Goal: Task Accomplishment & Management: Manage account settings

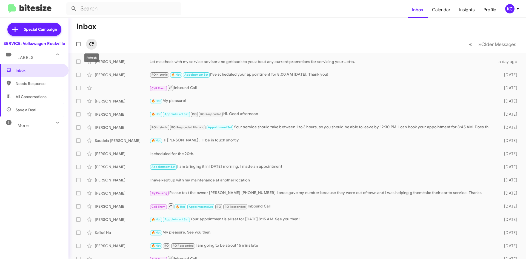
click at [88, 45] on icon at bounding box center [91, 44] width 7 height 7
click at [508, 10] on div "KC" at bounding box center [509, 8] width 9 height 9
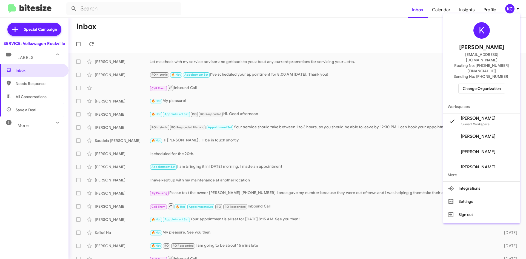
click at [486, 84] on span "Change Organization" at bounding box center [482, 88] width 38 height 9
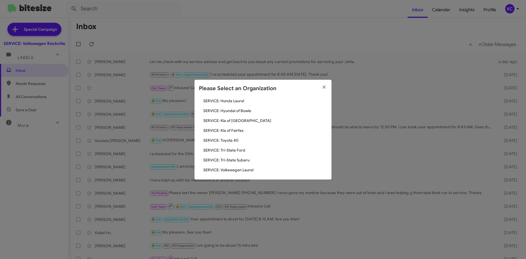
scroll to position [91, 0]
click at [229, 155] on span "SERVICE: Tri-State Subaru" at bounding box center [265, 157] width 124 height 5
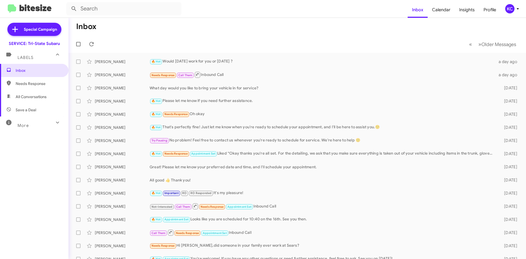
click at [506, 12] on div "KC" at bounding box center [509, 8] width 9 height 9
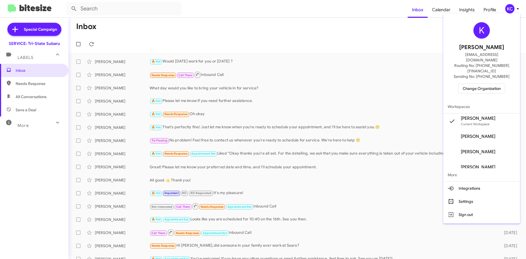
click at [487, 84] on span "Change Organization" at bounding box center [482, 88] width 38 height 9
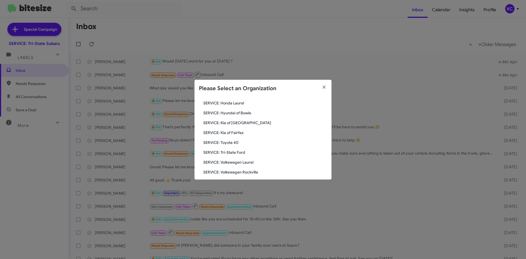
scroll to position [91, 0]
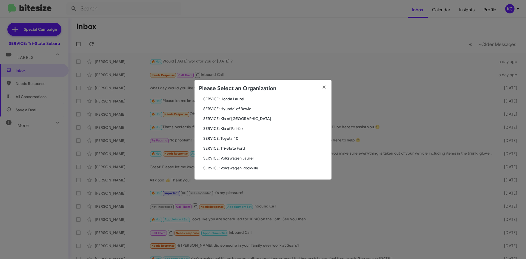
click at [239, 149] on span "SERVICE: Tri-State Ford" at bounding box center [265, 147] width 124 height 5
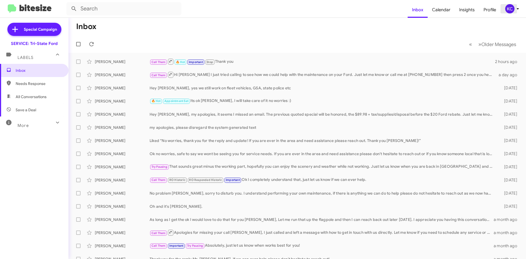
click at [510, 11] on div "KC" at bounding box center [509, 8] width 9 height 9
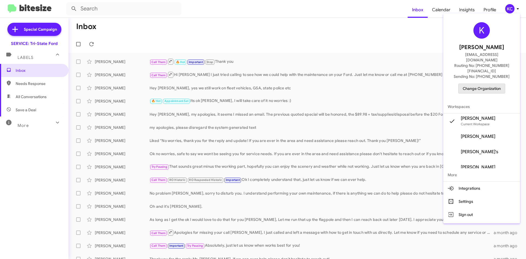
click at [472, 84] on span "Change Organization" at bounding box center [482, 88] width 38 height 9
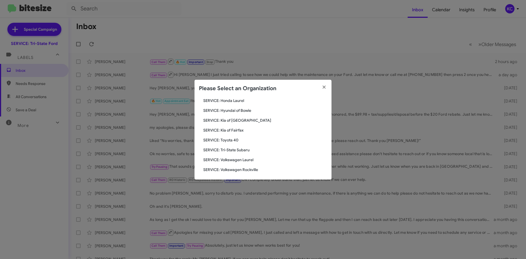
scroll to position [91, 0]
click at [231, 137] on span "SERVICE: Toyota 40" at bounding box center [265, 138] width 124 height 5
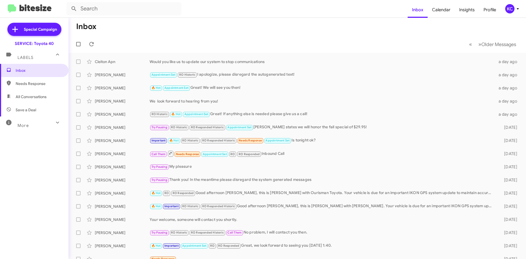
click at [503, 7] on button "KC" at bounding box center [509, 8] width 19 height 9
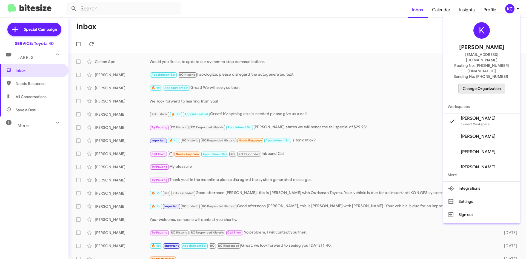
click at [480, 84] on span "Change Organization" at bounding box center [482, 88] width 38 height 9
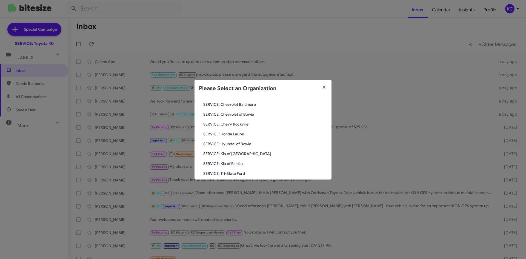
scroll to position [91, 0]
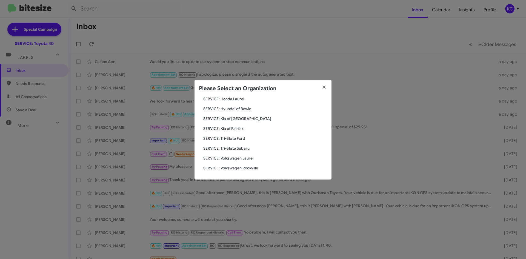
click at [240, 131] on span "SERVICE: Kia of Fairfax" at bounding box center [265, 128] width 124 height 5
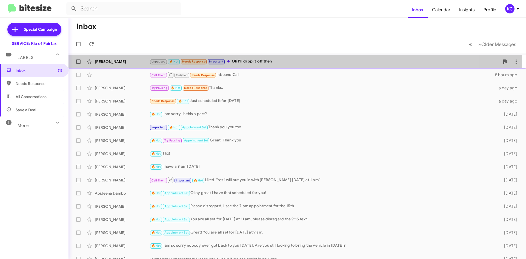
click at [257, 61] on div "Unpaused 🔥 Hot Needs Response Important Ok I'll drop it off then" at bounding box center [325, 61] width 350 height 6
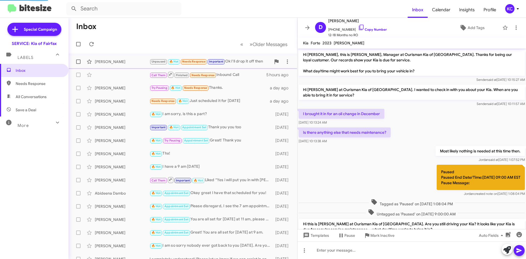
scroll to position [125, 0]
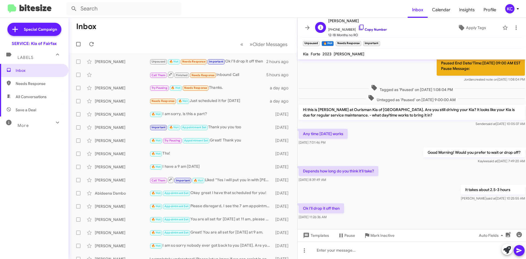
click at [358, 26] on icon at bounding box center [361, 27] width 7 height 7
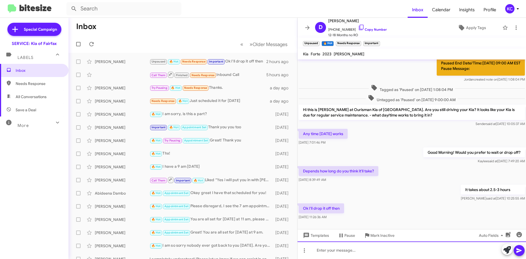
click at [407, 253] on div at bounding box center [411, 250] width 228 height 18
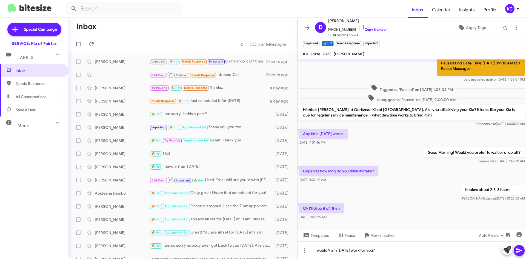
click at [518, 248] on icon at bounding box center [519, 250] width 7 height 7
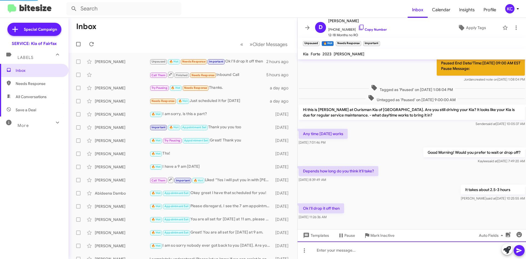
scroll to position [0, 0]
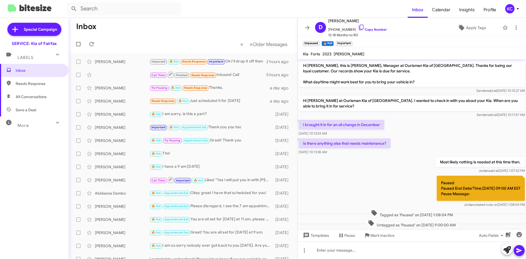
click at [510, 5] on div "KC" at bounding box center [509, 8] width 9 height 9
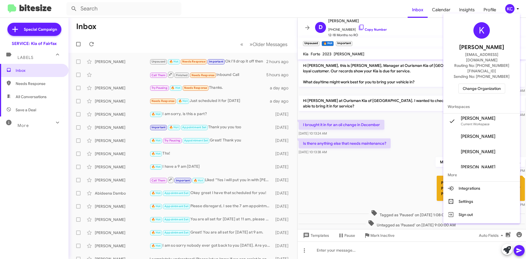
click at [491, 84] on span "Change Organization" at bounding box center [482, 88] width 38 height 9
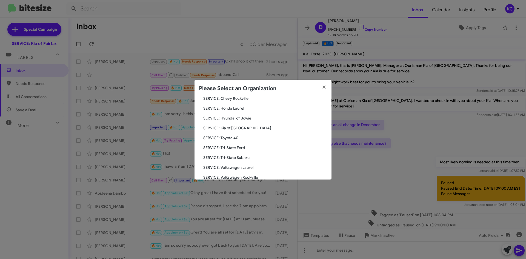
scroll to position [82, 0]
click at [242, 130] on span "SERVICE: Kia of [GEOGRAPHIC_DATA]" at bounding box center [265, 127] width 124 height 5
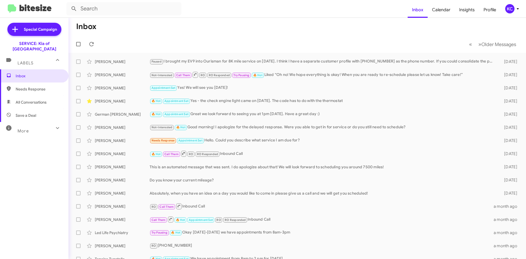
click at [510, 10] on div "KC" at bounding box center [509, 8] width 9 height 9
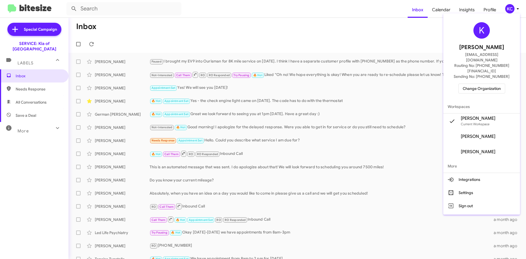
click at [485, 84] on span "Change Organization" at bounding box center [482, 88] width 38 height 9
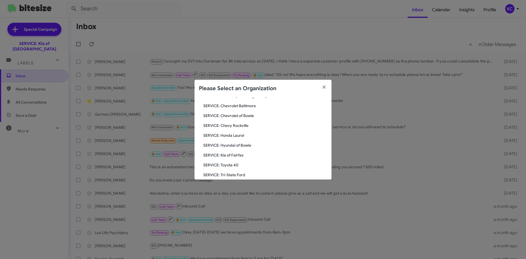
scroll to position [27, 0]
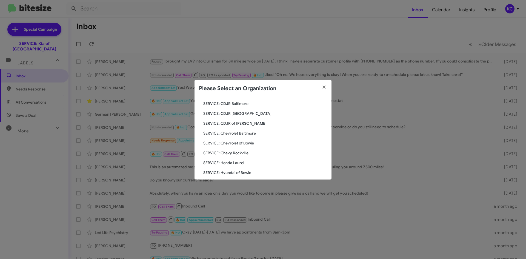
click at [242, 174] on span "SERVICE: Hyundai of Bowie" at bounding box center [265, 172] width 124 height 5
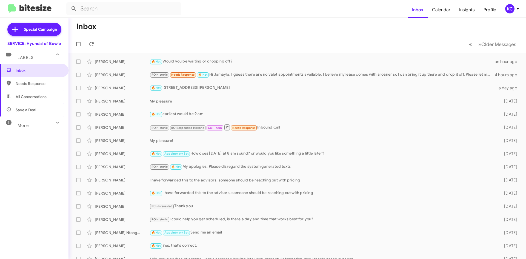
click at [509, 11] on div "KC" at bounding box center [509, 8] width 9 height 9
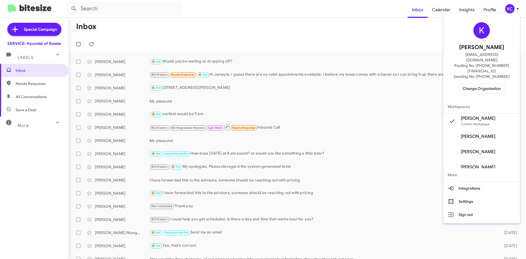
click at [476, 84] on span "Change Organization" at bounding box center [482, 88] width 38 height 9
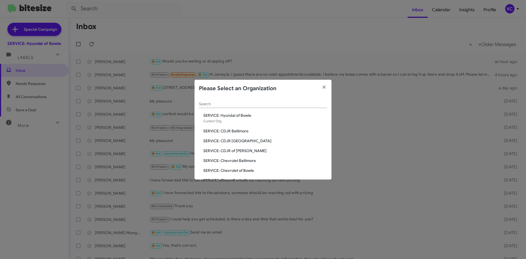
click at [243, 131] on span "SERVICE: CDJR Baltimore" at bounding box center [265, 130] width 124 height 5
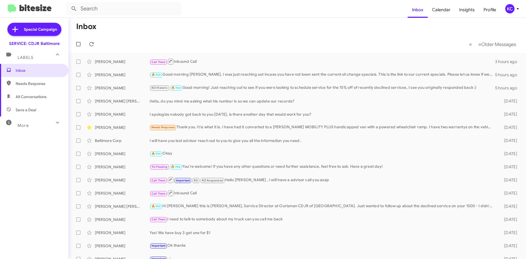
click at [508, 7] on div "KC" at bounding box center [509, 8] width 9 height 9
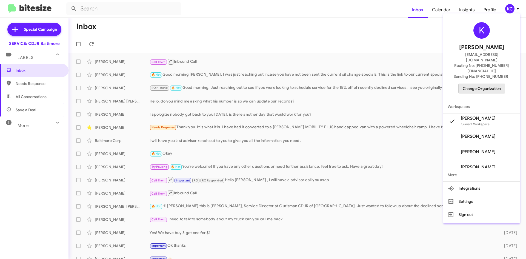
click at [479, 84] on span "Change Organization" at bounding box center [482, 88] width 38 height 9
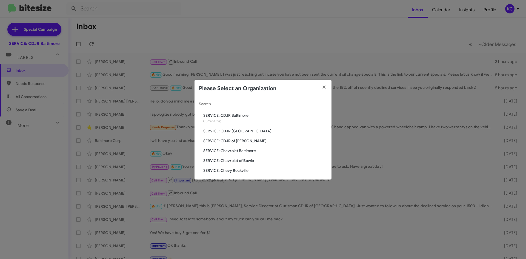
click at [228, 143] on span "SERVICE: CDJR of [PERSON_NAME]" at bounding box center [265, 140] width 124 height 5
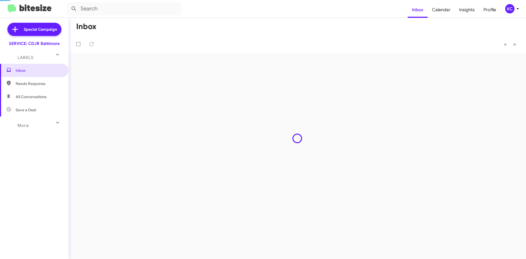
click at [231, 138] on div "Inbox « Previous » Next" at bounding box center [296, 138] width 457 height 241
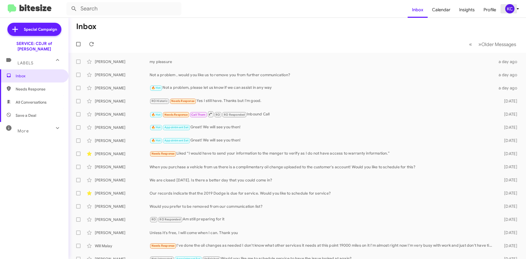
click at [508, 7] on div "KC" at bounding box center [509, 8] width 9 height 9
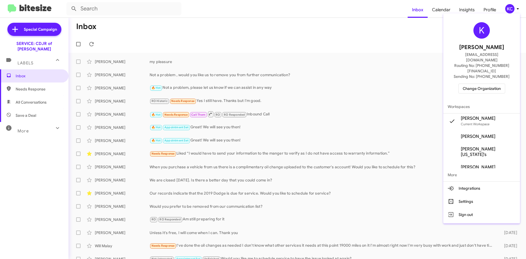
click at [483, 84] on span "Change Organization" at bounding box center [482, 88] width 38 height 9
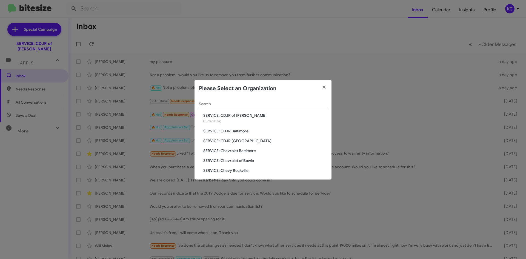
click at [243, 141] on span "SERVICE: CDJR [GEOGRAPHIC_DATA]" at bounding box center [265, 140] width 124 height 5
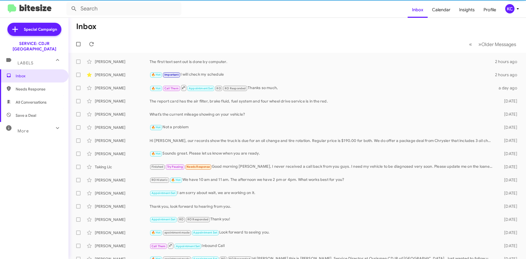
click at [507, 10] on div "KC" at bounding box center [509, 8] width 9 height 9
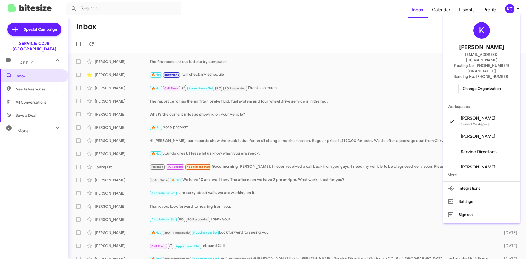
click at [475, 84] on span "Change Organization" at bounding box center [482, 88] width 38 height 9
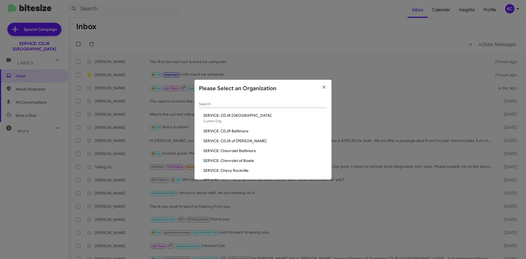
click at [237, 152] on span "SERVICE: Chevrolet Baltimore" at bounding box center [265, 150] width 124 height 5
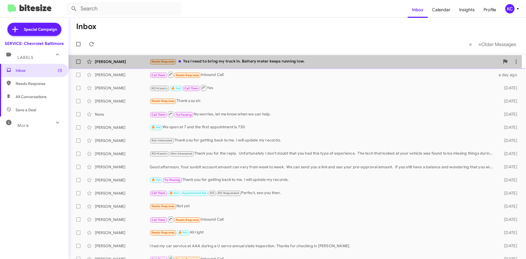
click at [234, 63] on div "Needs Response Yes I need to bring my truck in. Battery meter keeps running low." at bounding box center [325, 61] width 350 height 6
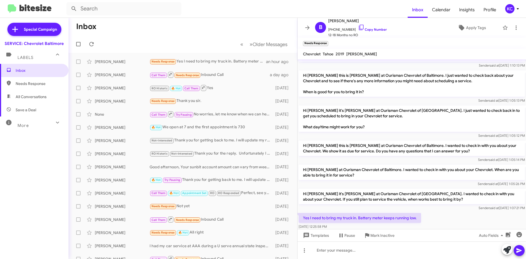
scroll to position [36, 0]
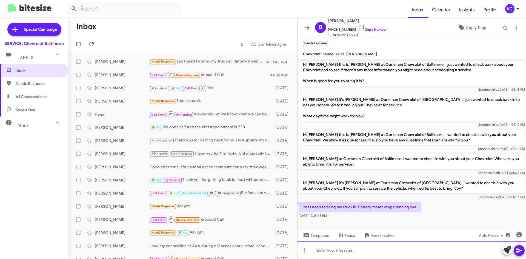
click at [363, 256] on div at bounding box center [411, 250] width 228 height 18
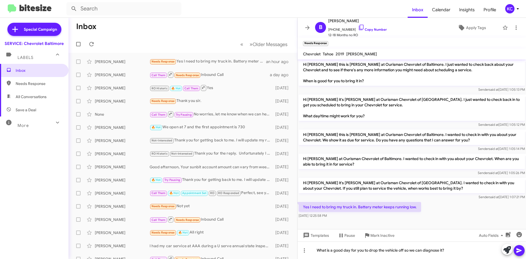
click at [519, 247] on icon at bounding box center [519, 250] width 7 height 7
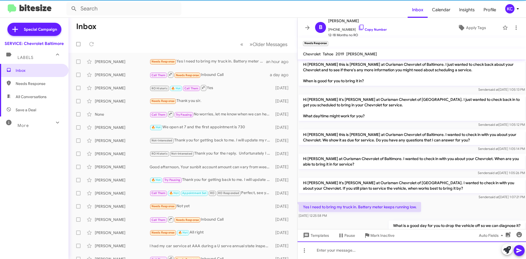
scroll to position [0, 0]
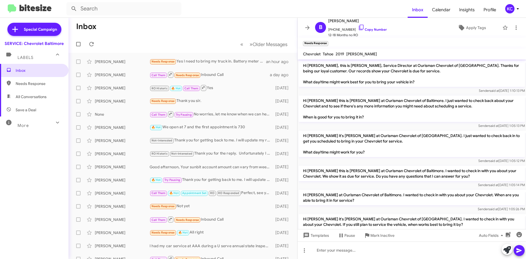
click at [510, 9] on div "KC" at bounding box center [509, 8] width 9 height 9
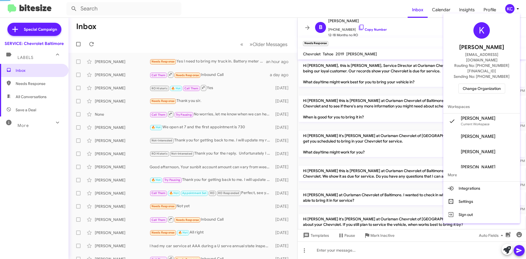
click at [496, 84] on span "Change Organization" at bounding box center [482, 88] width 38 height 9
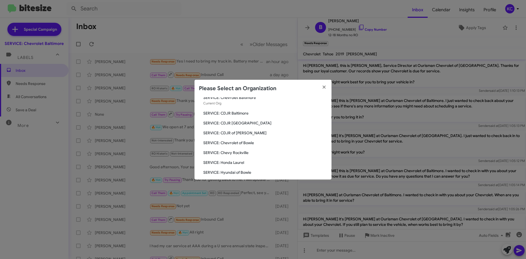
scroll to position [27, 0]
click at [242, 144] on span "SERVICE: Chevy Rockville" at bounding box center [265, 142] width 124 height 5
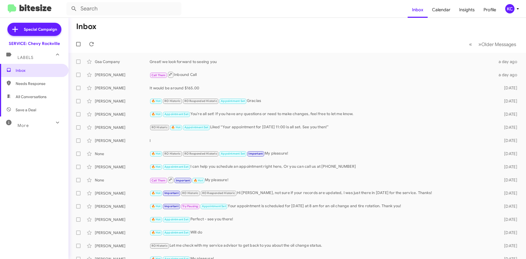
click at [510, 8] on div "KC" at bounding box center [509, 8] width 9 height 9
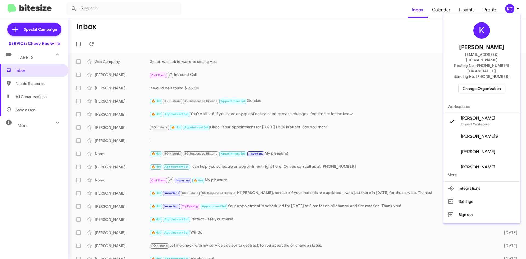
click at [498, 84] on span "Change Organization" at bounding box center [482, 88] width 38 height 9
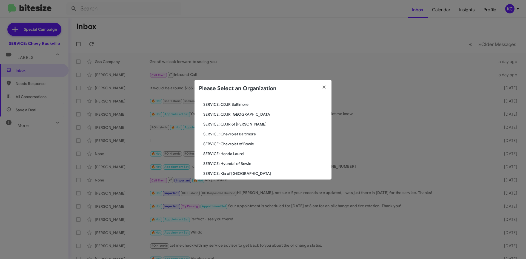
scroll to position [55, 0]
click at [244, 153] on span "SERVICE: Kia of Fairfax" at bounding box center [265, 154] width 124 height 5
